Goal: Book appointment/travel/reservation

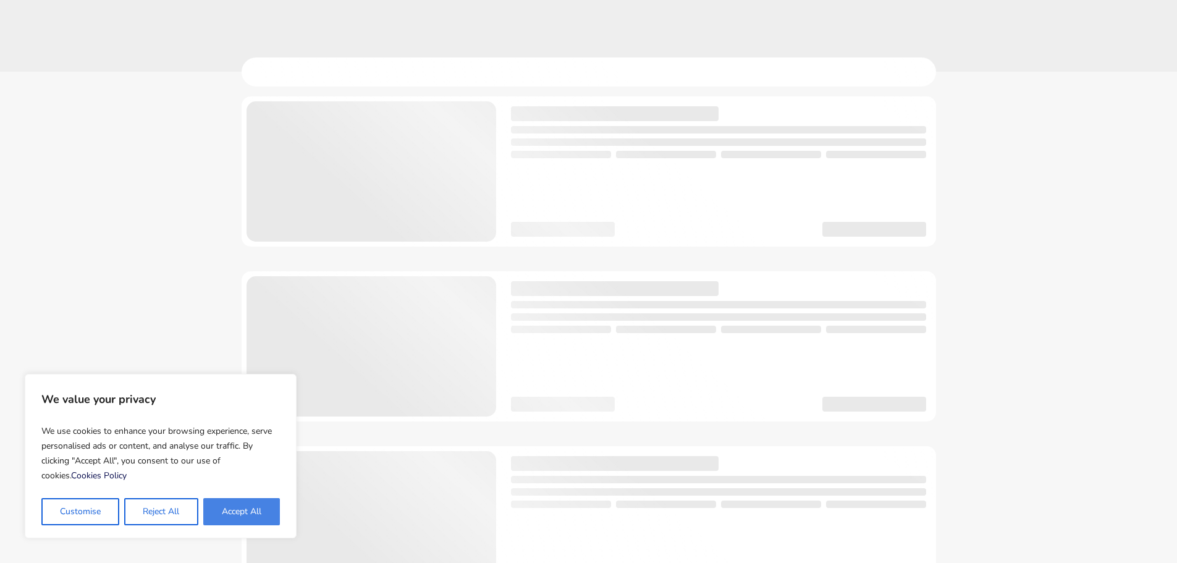
click at [262, 512] on button "Accept All" at bounding box center [241, 511] width 77 height 27
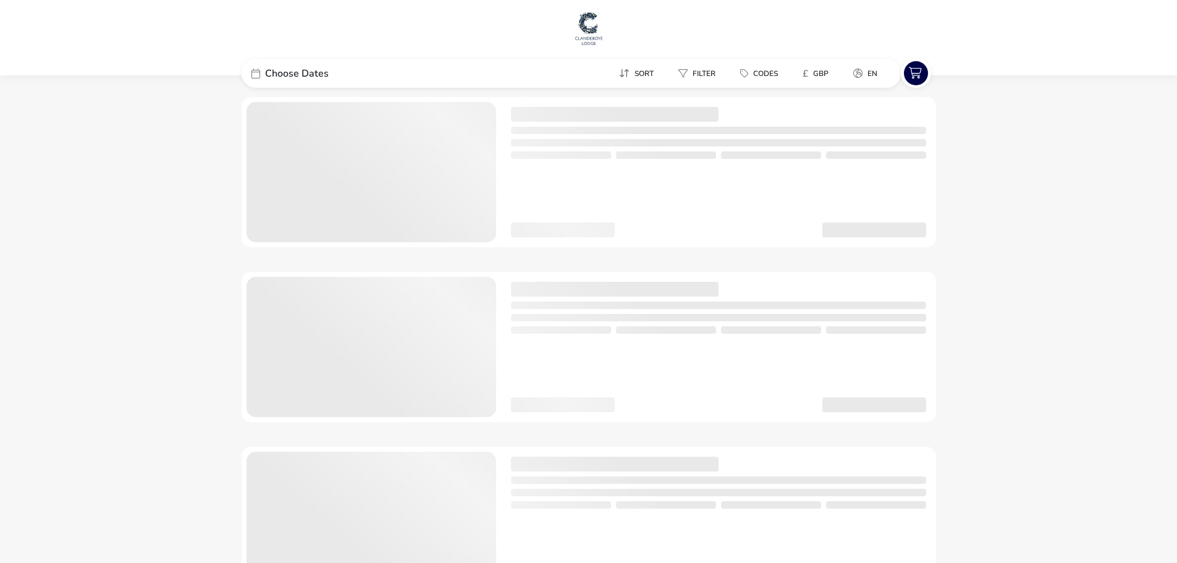
checkbox input "true"
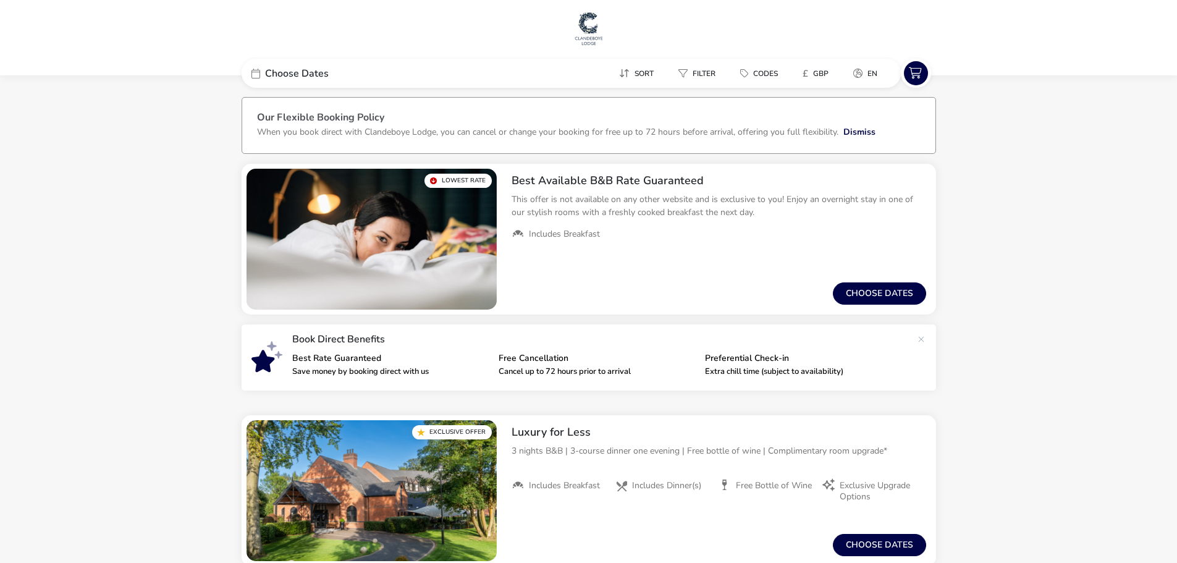
click at [340, 70] on div "Choose Dates" at bounding box center [334, 73] width 185 height 29
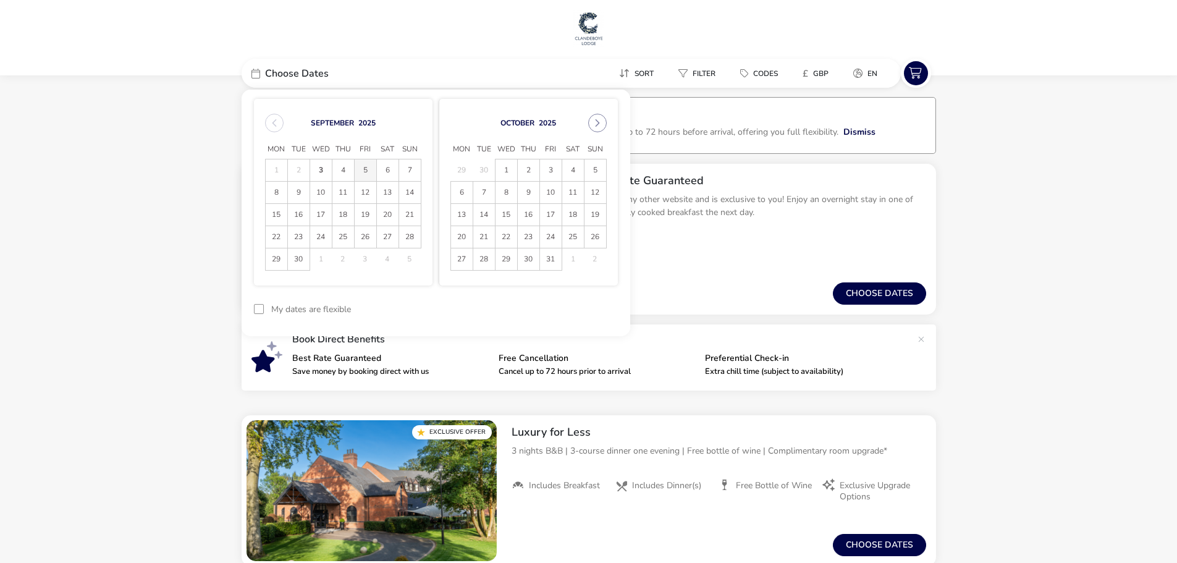
click at [368, 169] on span "5" at bounding box center [366, 170] width 22 height 22
click at [387, 171] on span "6" at bounding box center [388, 170] width 22 height 22
click at [572, 309] on button "Apply Dates" at bounding box center [579, 309] width 75 height 29
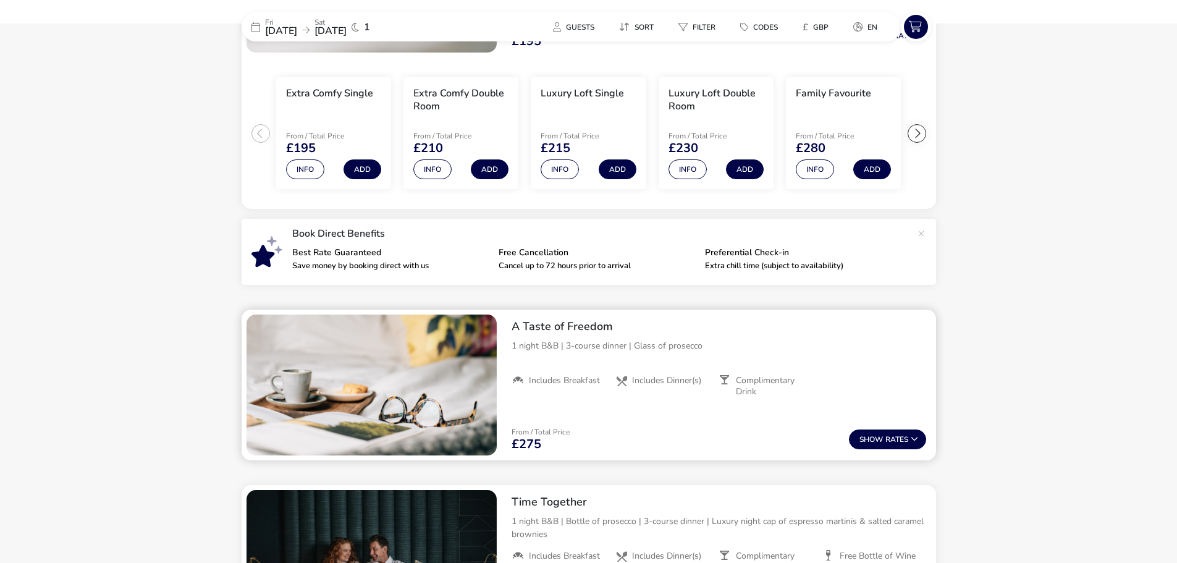
scroll to position [287, 0]
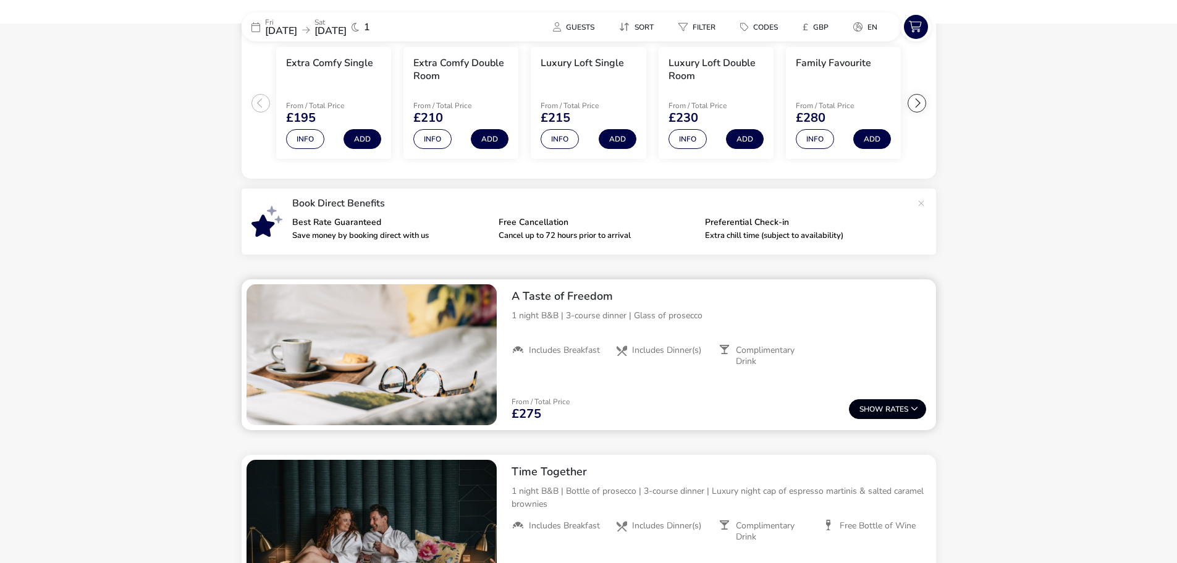
click at [867, 406] on span "Show" at bounding box center [872, 409] width 26 height 8
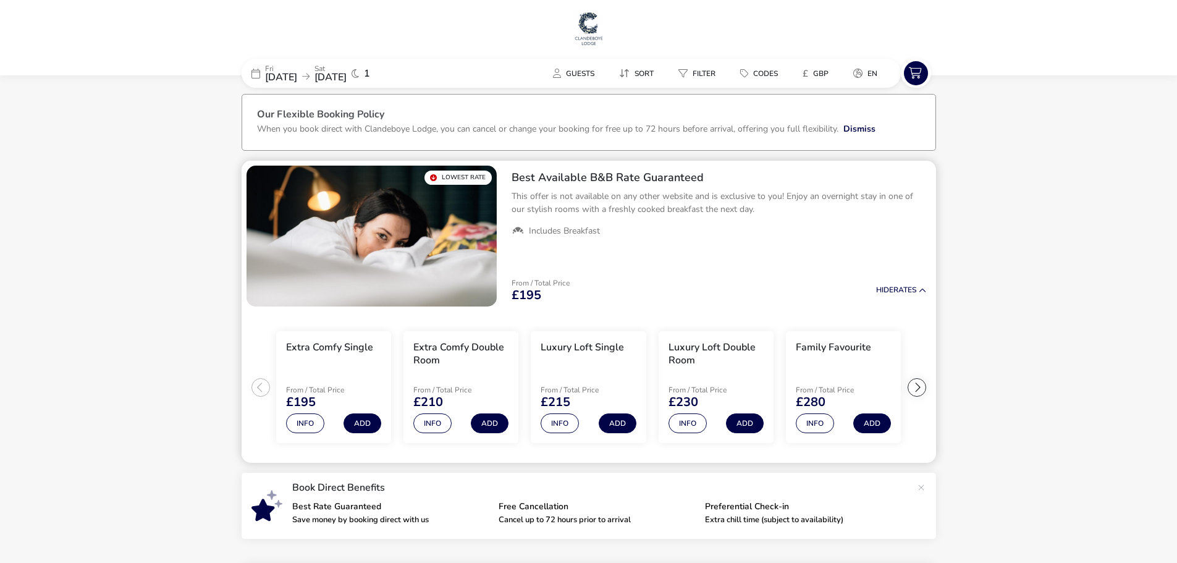
scroll to position [0, 0]
